Goal: Information Seeking & Learning: Check status

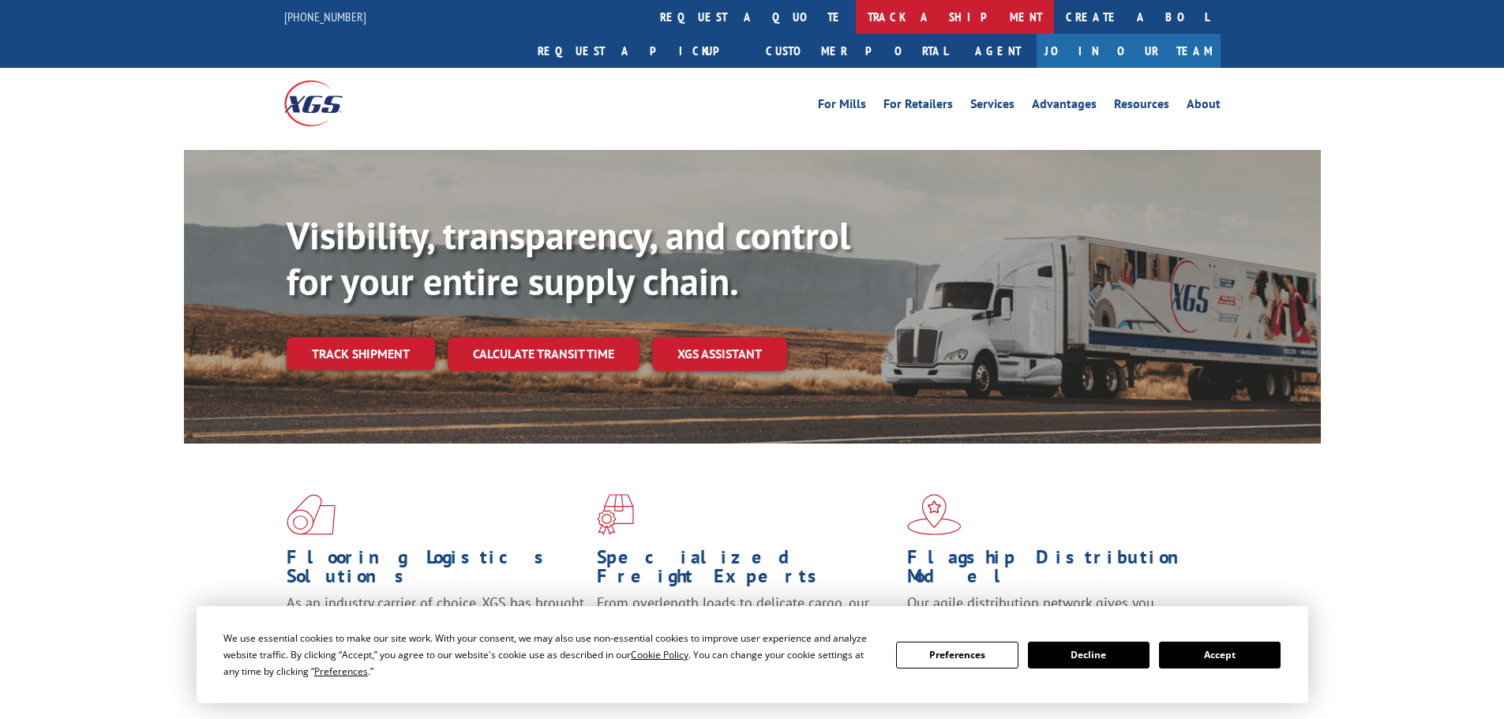
click at [856, 21] on link "track a shipment" at bounding box center [955, 17] width 198 height 34
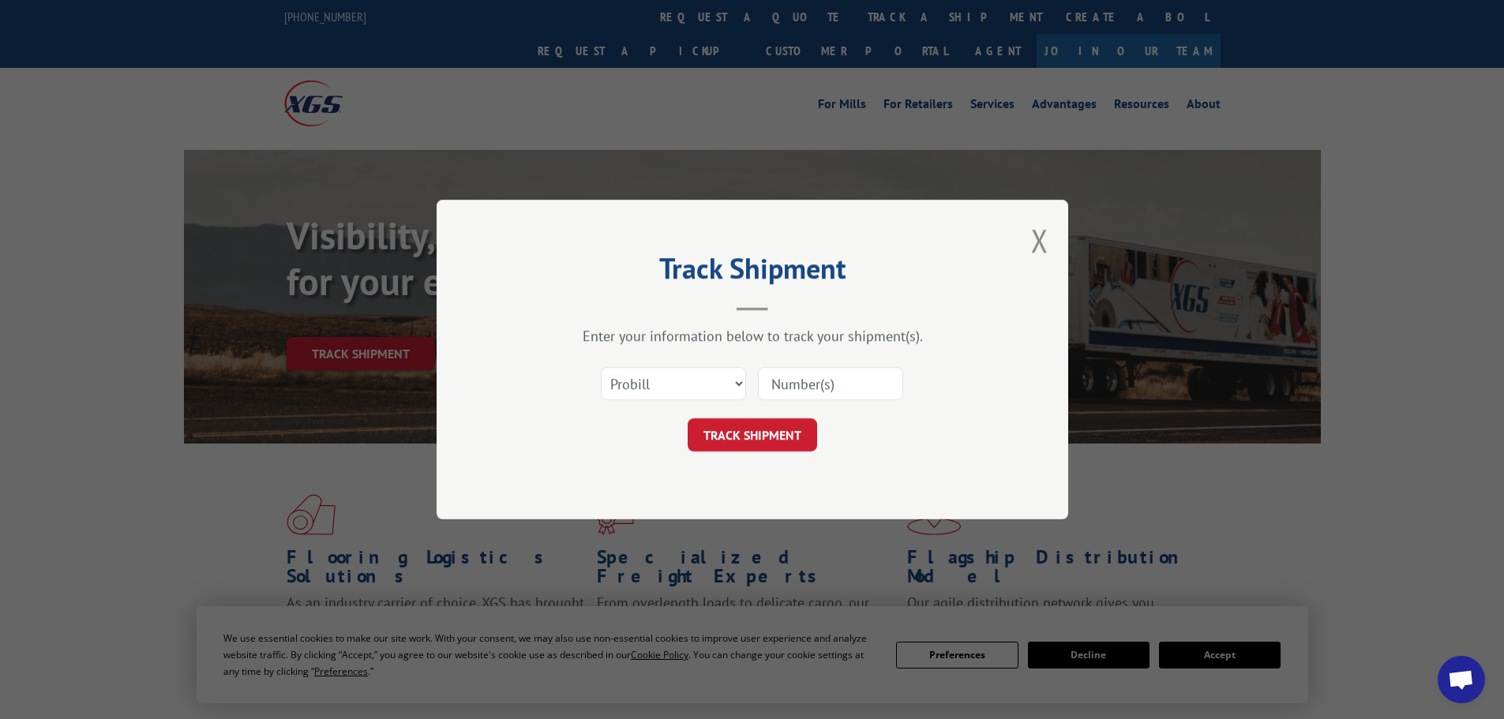
click at [767, 384] on input at bounding box center [830, 383] width 145 height 33
paste input "17496375"
type input "17496375"
click at [771, 429] on button "TRACK SHIPMENT" at bounding box center [752, 434] width 129 height 33
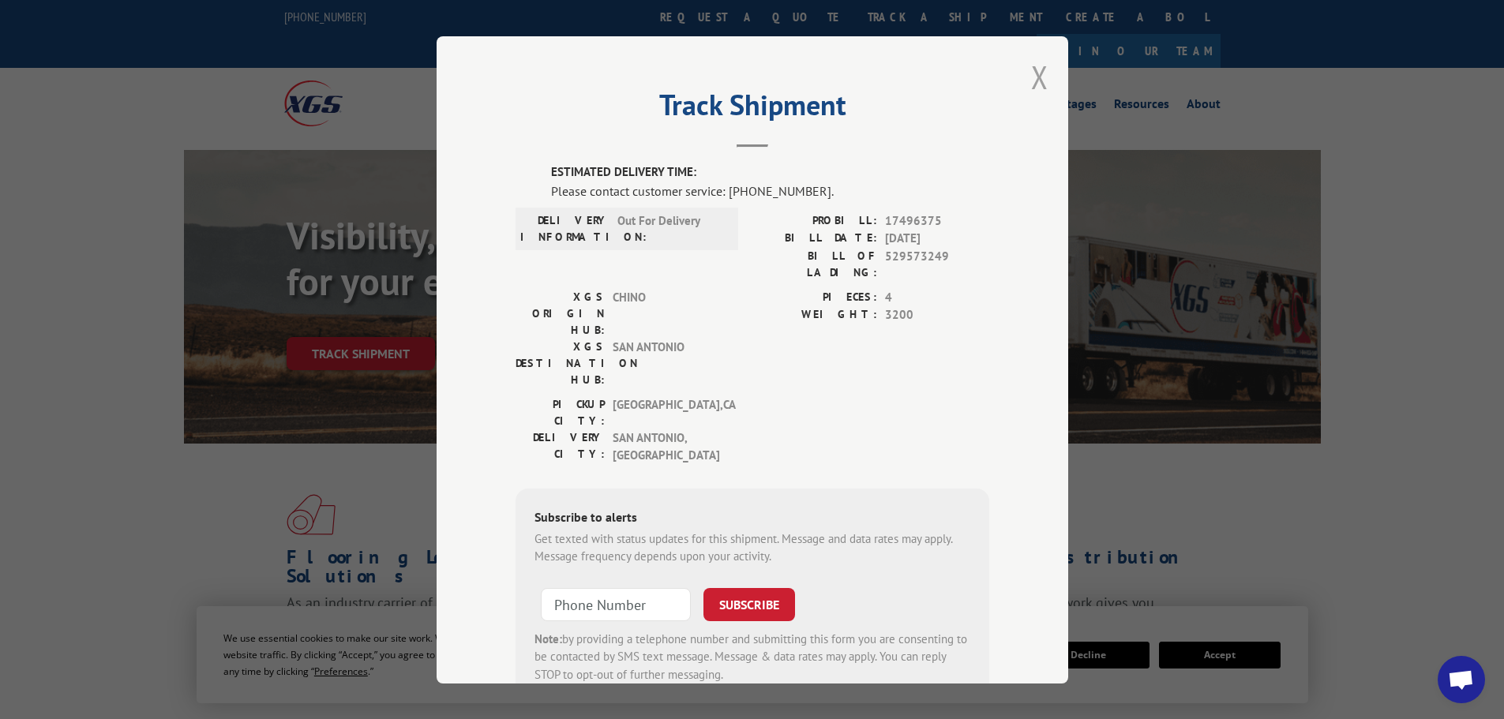
click at [1032, 72] on button "Close modal" at bounding box center [1039, 77] width 17 height 42
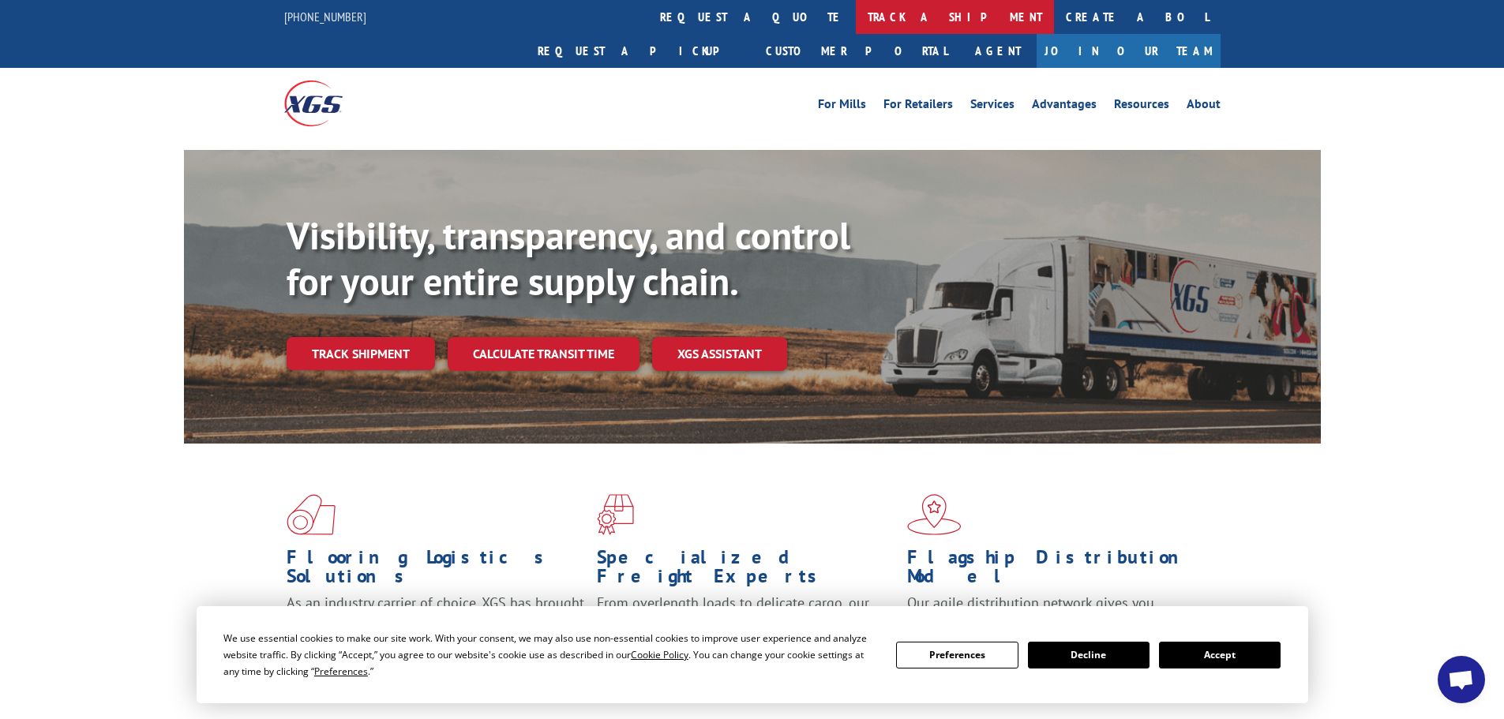
click at [856, 17] on link "track a shipment" at bounding box center [955, 17] width 198 height 34
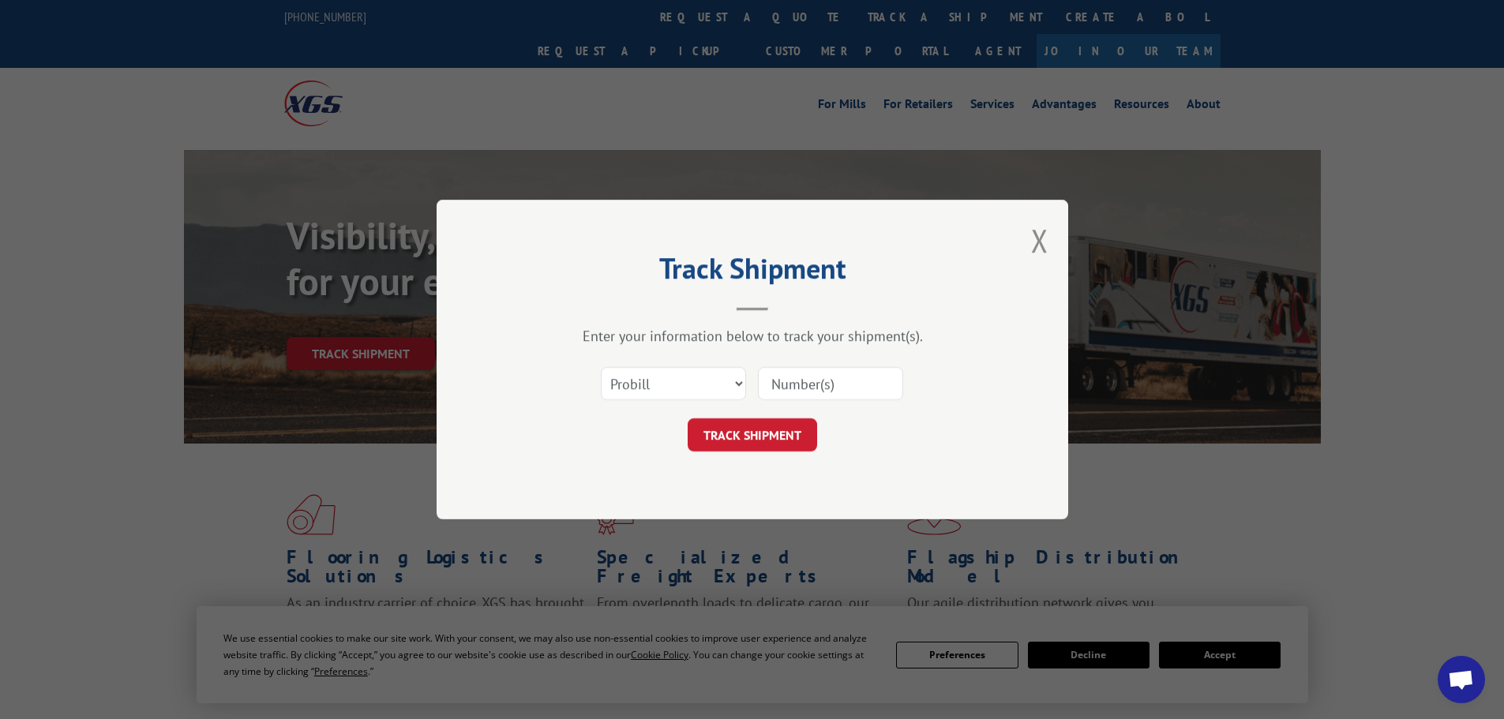
click at [832, 388] on input at bounding box center [830, 383] width 145 height 33
paste input "17504183"
type input "17504183"
click at [779, 437] on button "TRACK SHIPMENT" at bounding box center [752, 434] width 129 height 33
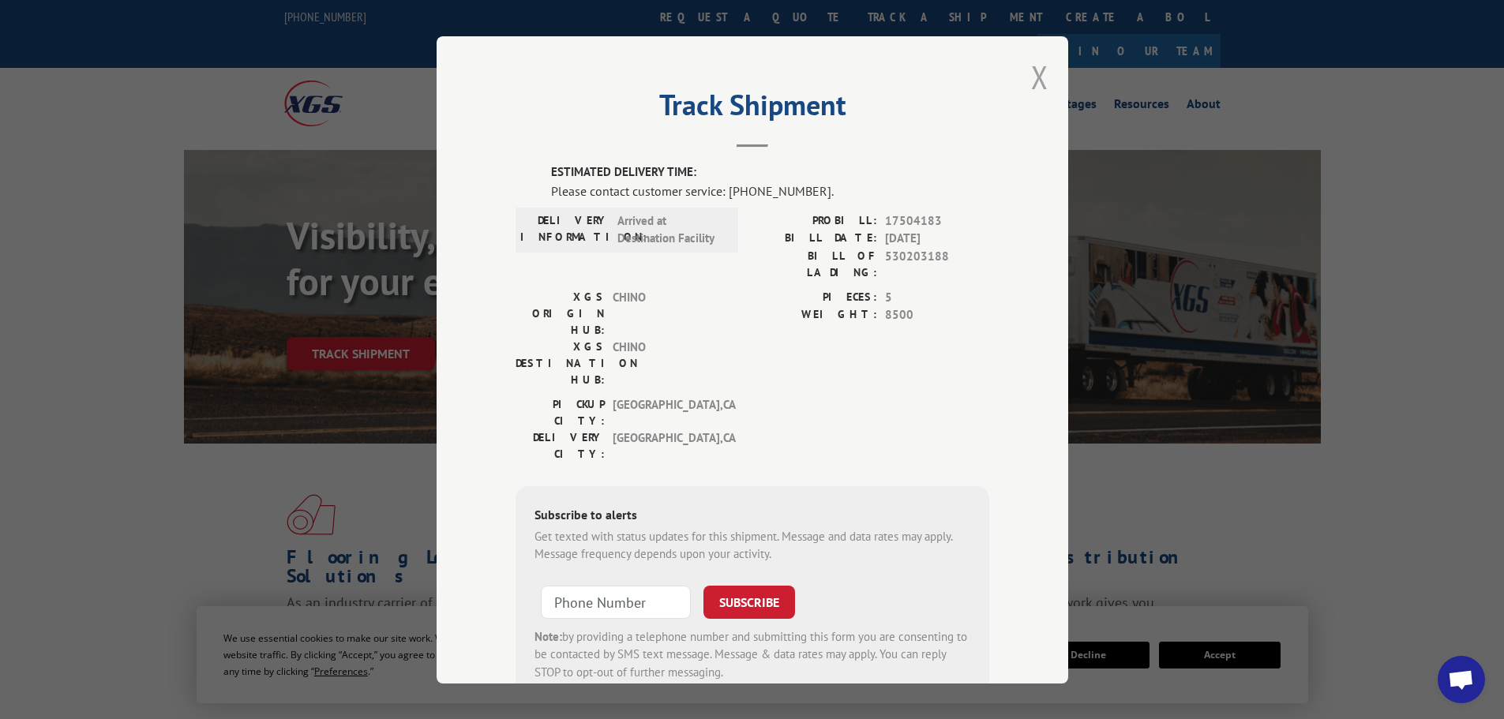
click at [1032, 82] on button "Close modal" at bounding box center [1039, 77] width 17 height 42
